Goal: Task Accomplishment & Management: Complete application form

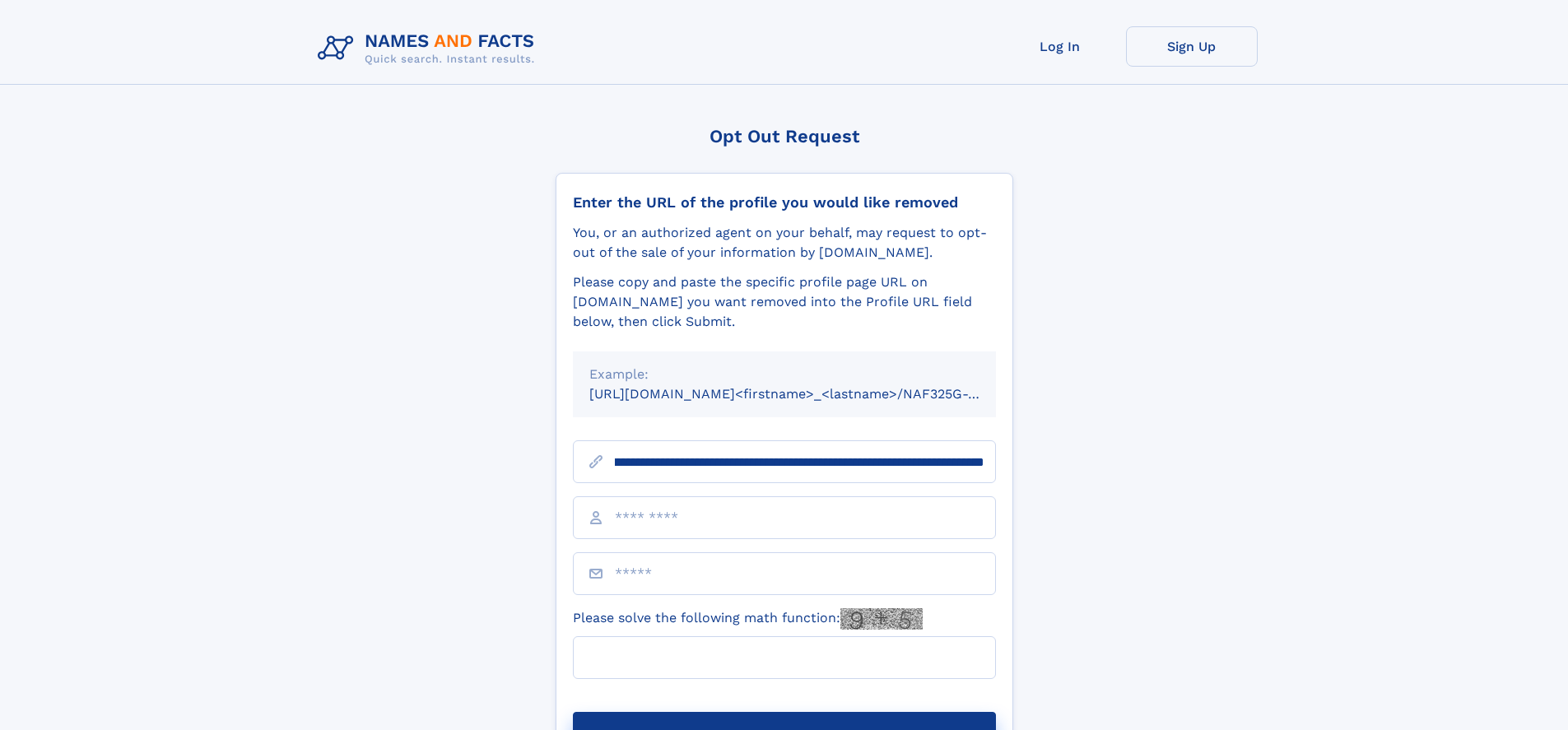
scroll to position [0, 192]
type input "**********"
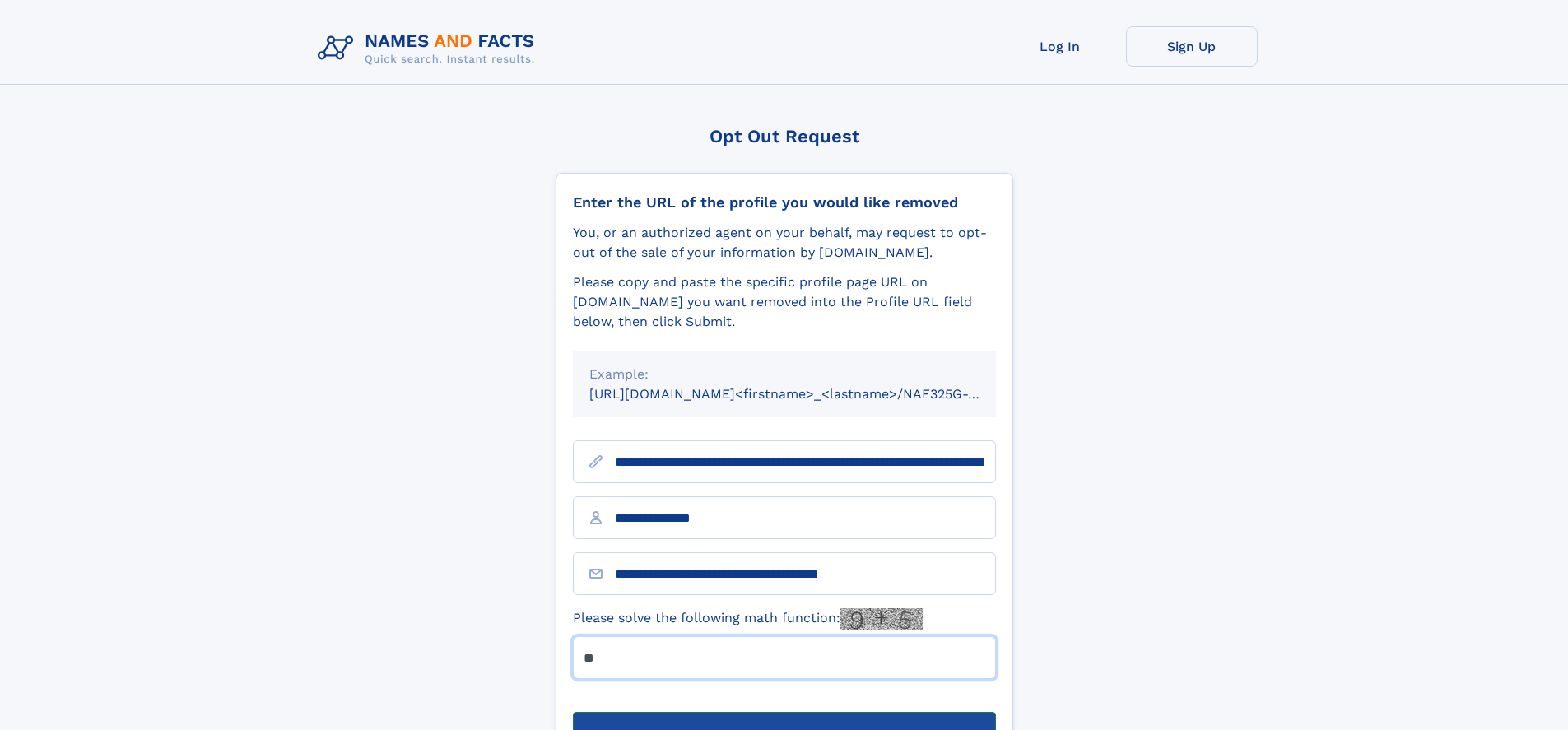
type input "**"
click at [783, 712] on button "Submit Opt Out Request" at bounding box center [784, 738] width 423 height 53
